Goal: Book appointment/travel/reservation

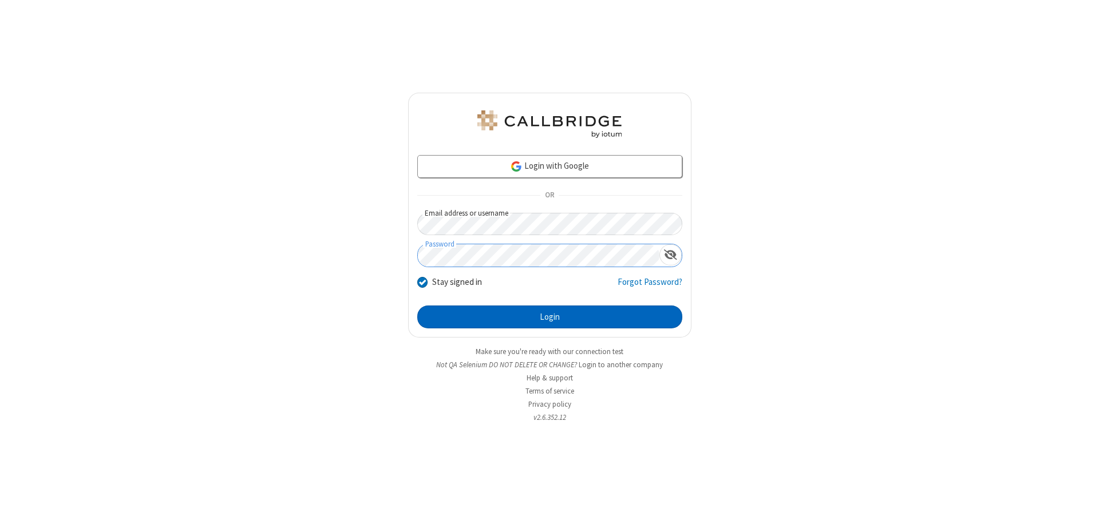
click at [550, 317] on button "Login" at bounding box center [549, 317] width 265 height 23
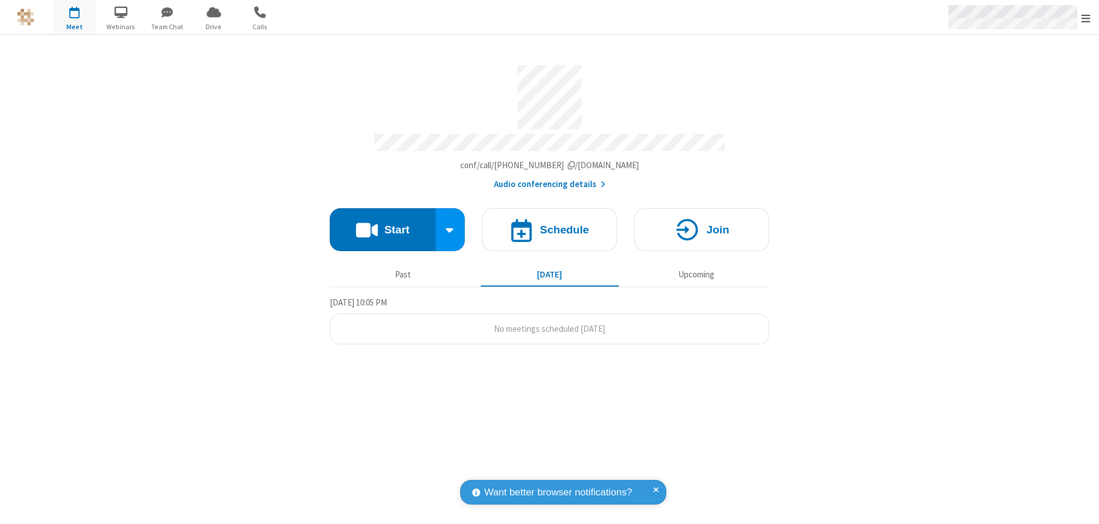
click at [1086, 18] on span "Open menu" at bounding box center [1085, 18] width 9 height 11
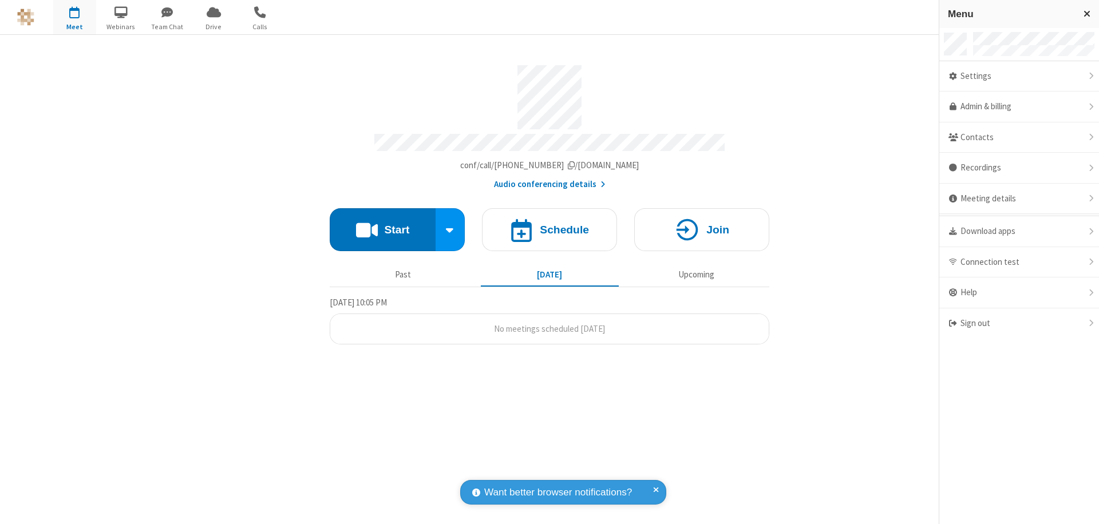
click at [74, 17] on span "button" at bounding box center [74, 11] width 43 height 19
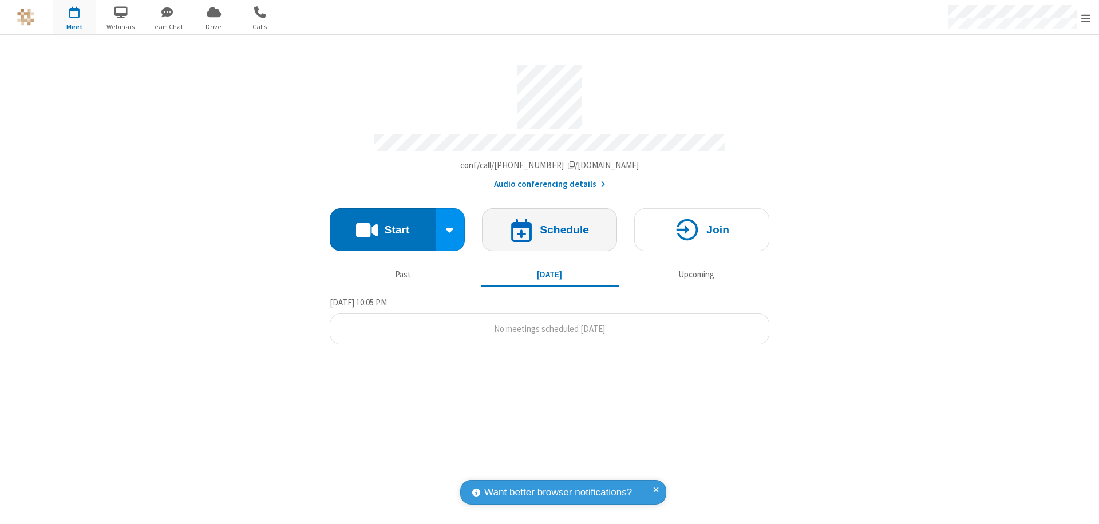
click at [550, 224] on h4 "Schedule" at bounding box center [564, 229] width 49 height 11
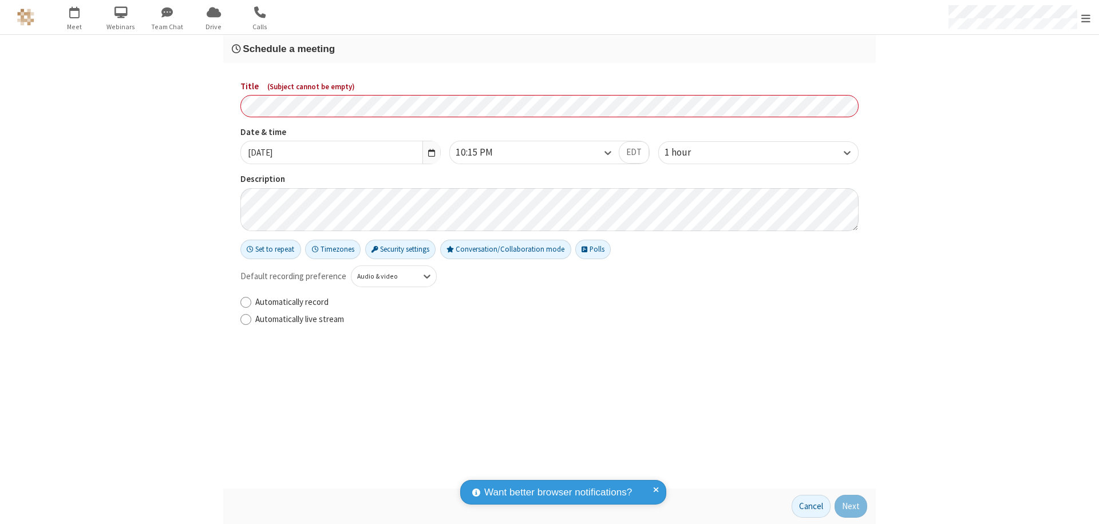
click at [550, 49] on h3 "Schedule a meeting" at bounding box center [549, 49] width 635 height 11
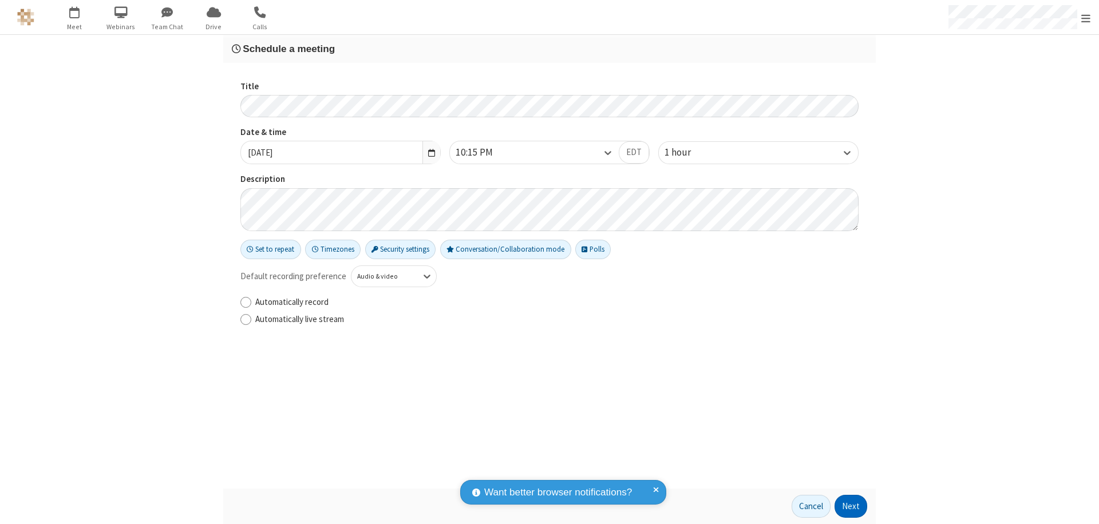
click at [851, 507] on button "Next" at bounding box center [851, 506] width 33 height 23
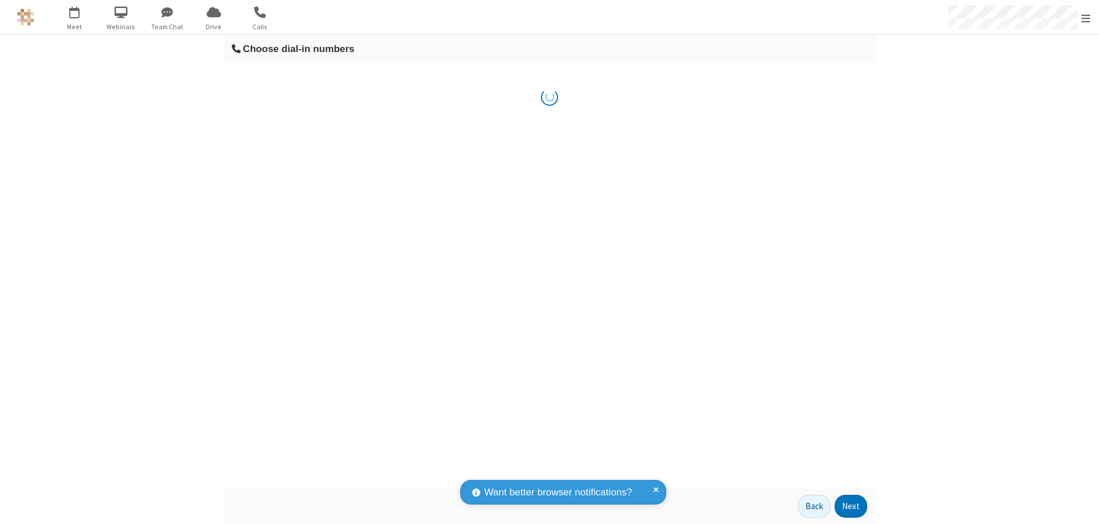
click at [851, 507] on button "Next" at bounding box center [851, 506] width 33 height 23
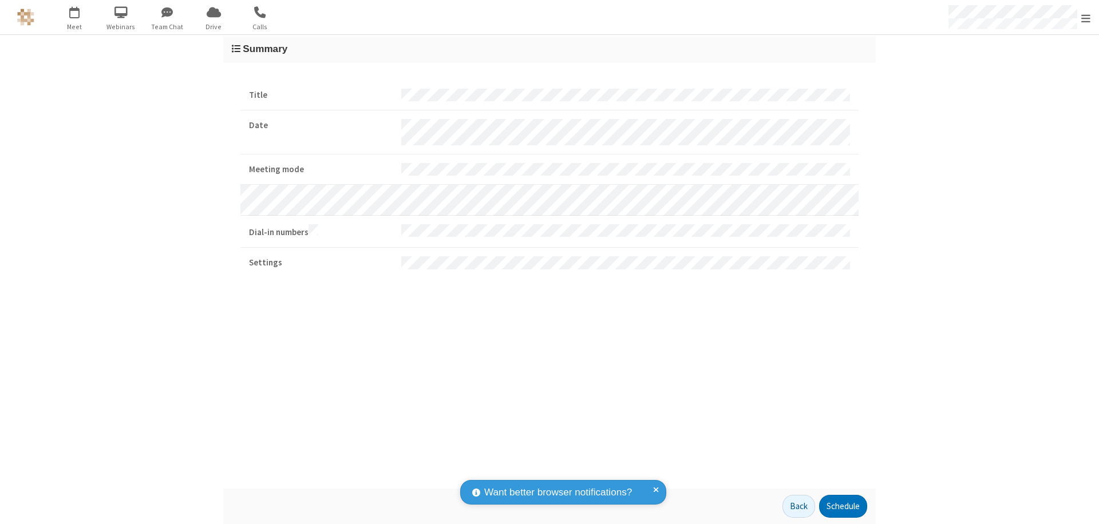
click at [843, 507] on button "Schedule" at bounding box center [843, 506] width 48 height 23
